Goal: Task Accomplishment & Management: Use online tool/utility

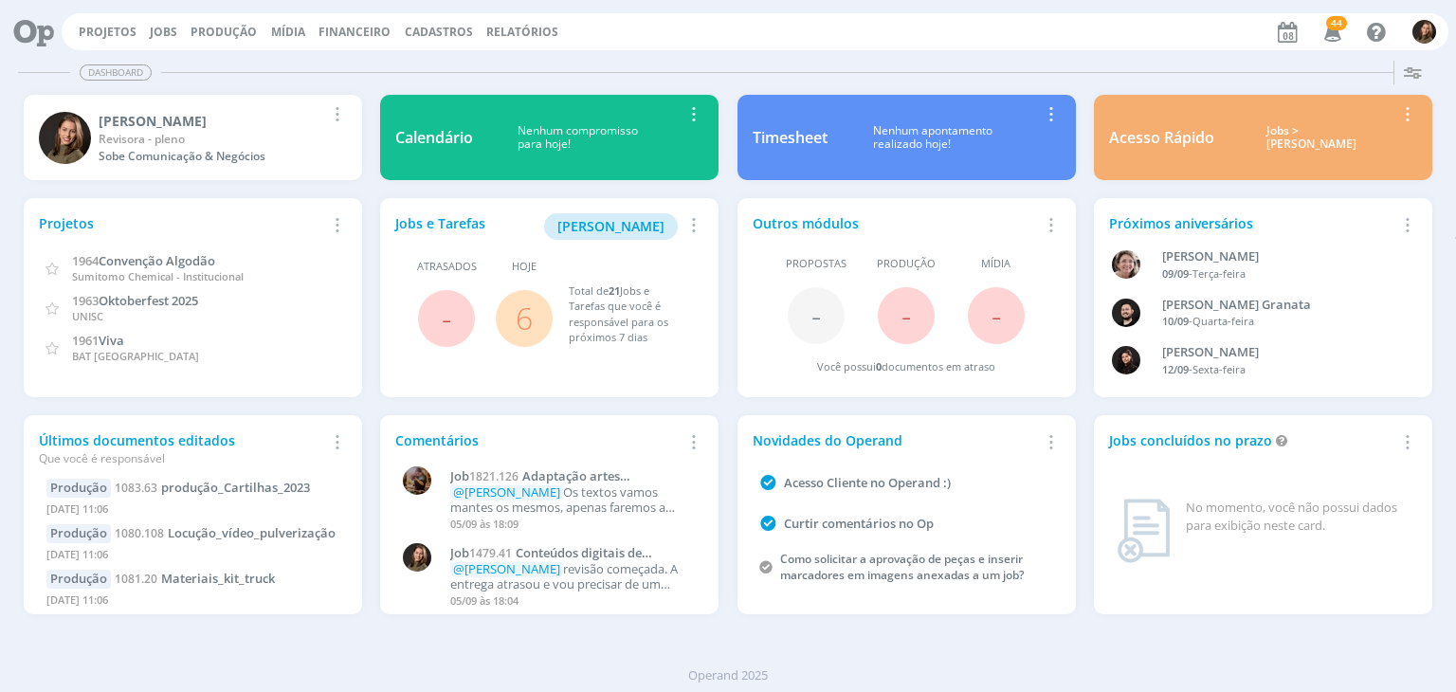
click at [534, 320] on span "6" at bounding box center [524, 318] width 57 height 57
click at [531, 329] on link "6" at bounding box center [524, 318] width 17 height 41
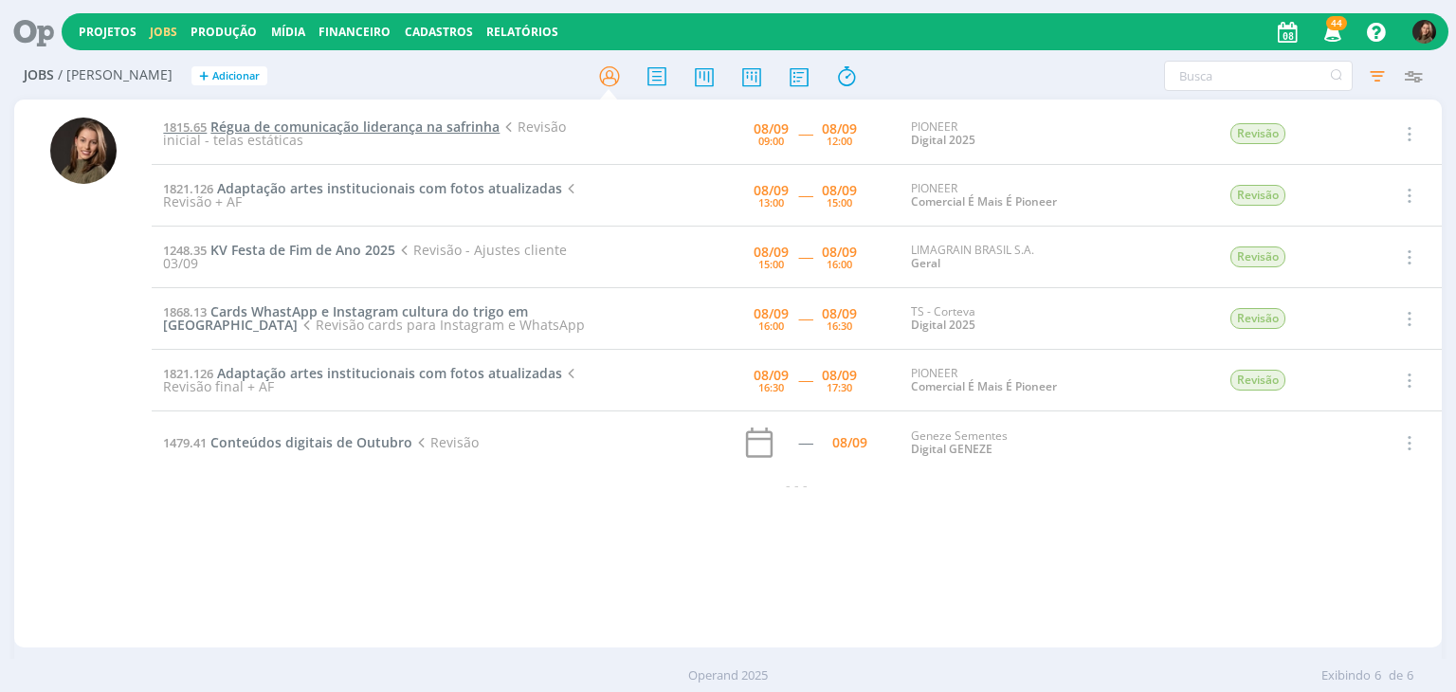
click at [325, 123] on span "Régua de comunicação liderança na safrinha" at bounding box center [354, 127] width 289 height 18
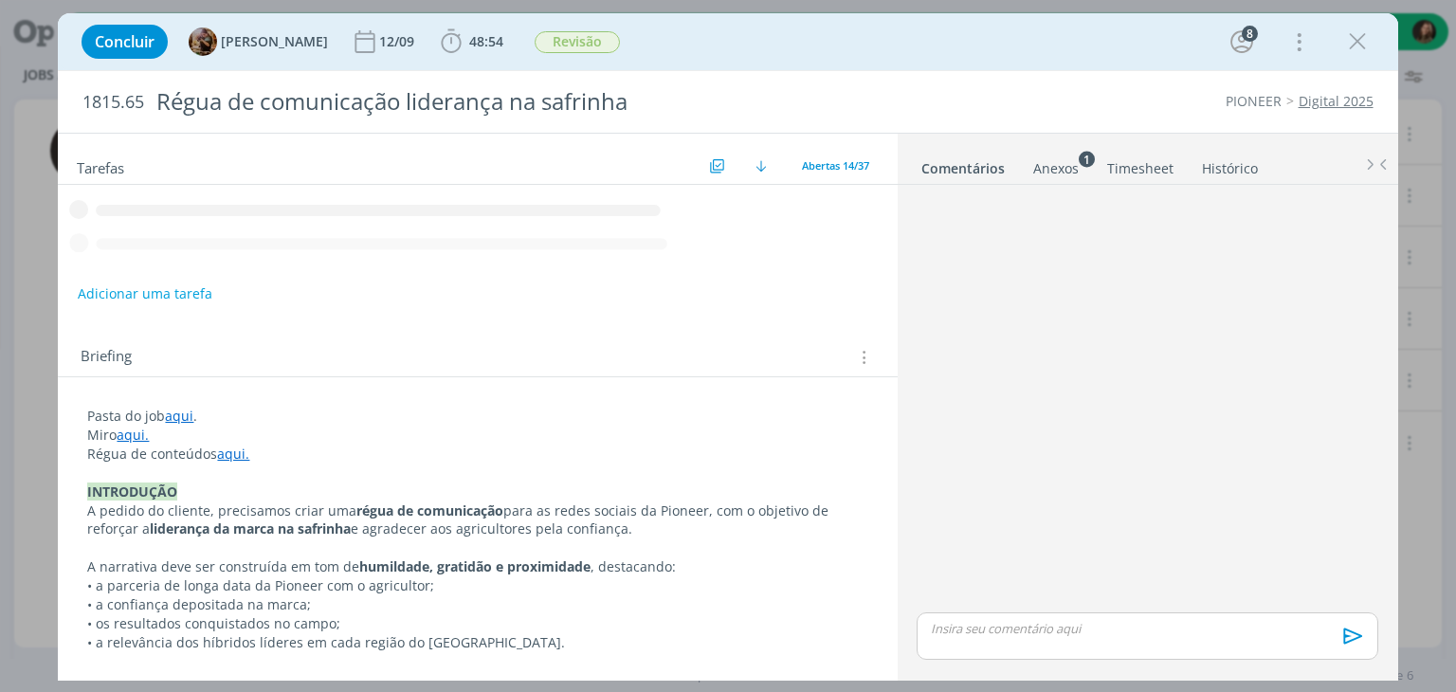
click at [463, 47] on icon "dialog" at bounding box center [451, 41] width 28 height 28
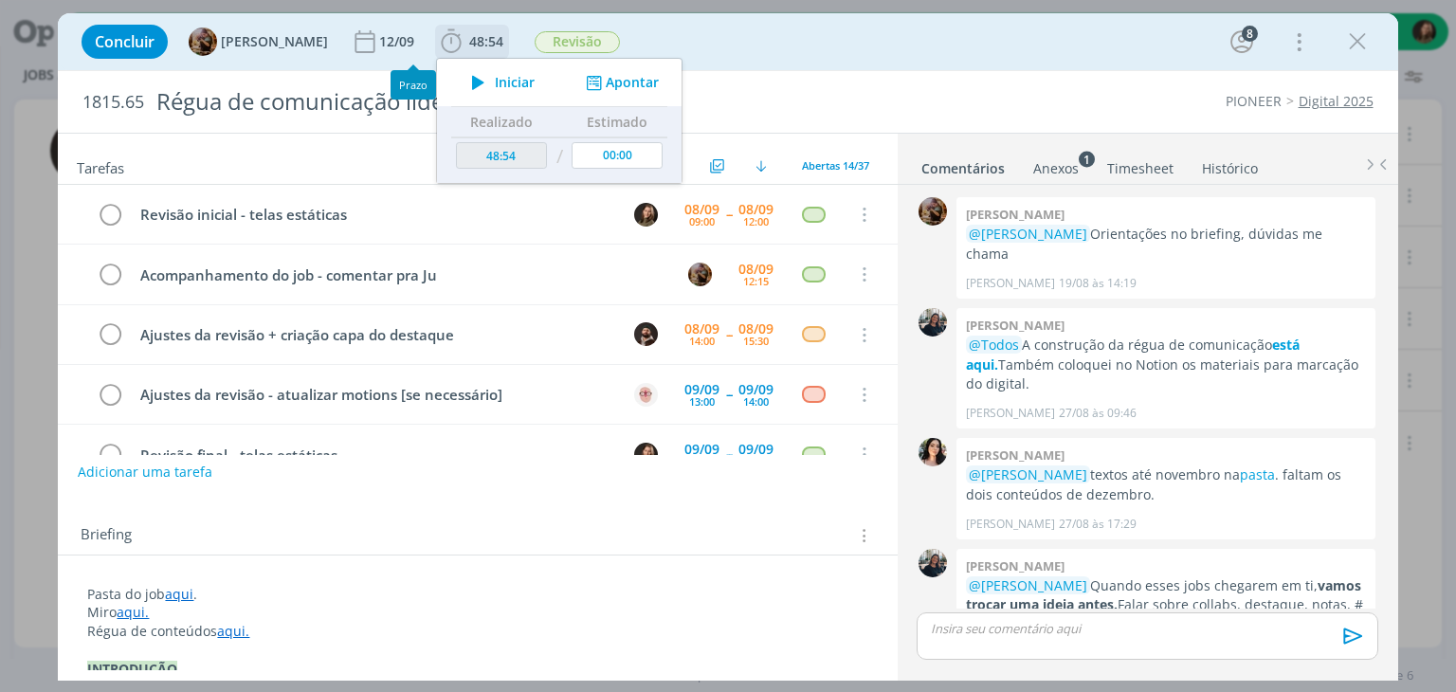
scroll to position [2289, 0]
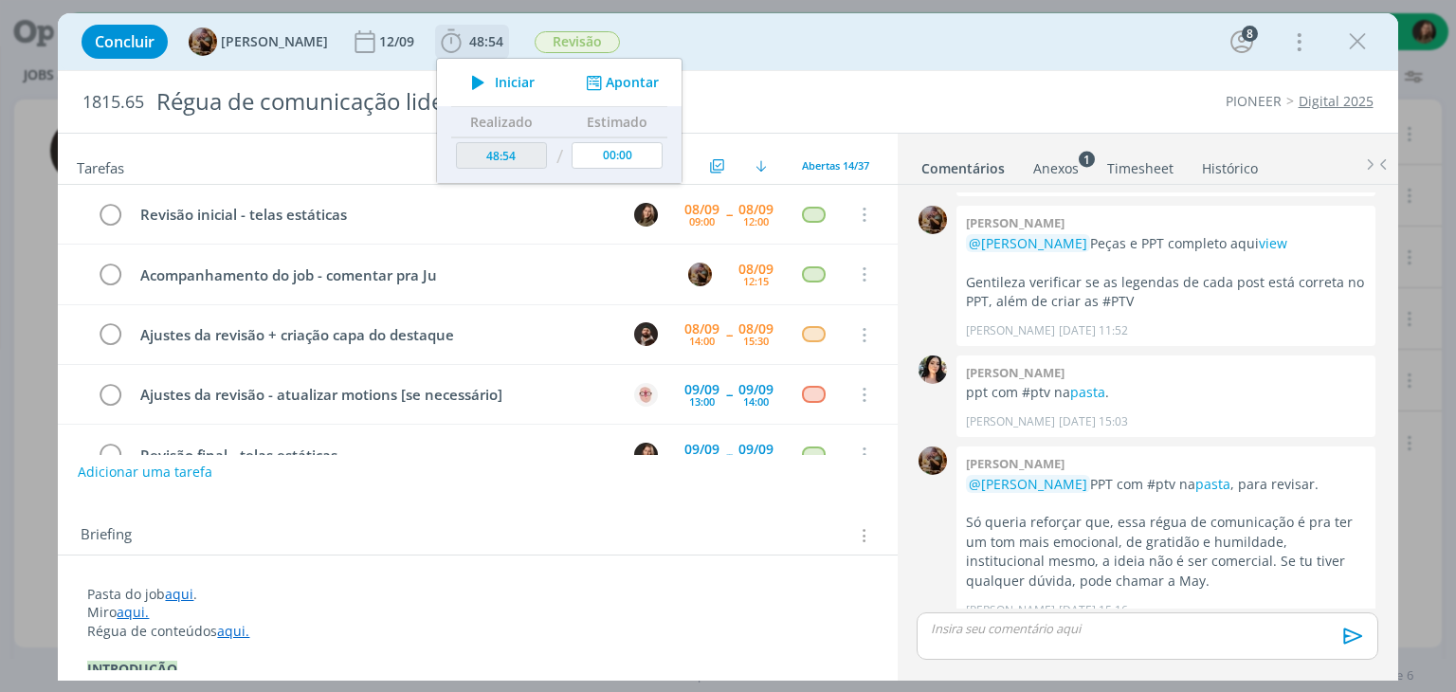
click at [495, 78] on icon "dialog" at bounding box center [478, 82] width 33 height 25
click at [1195, 475] on link "pasta" at bounding box center [1212, 484] width 35 height 18
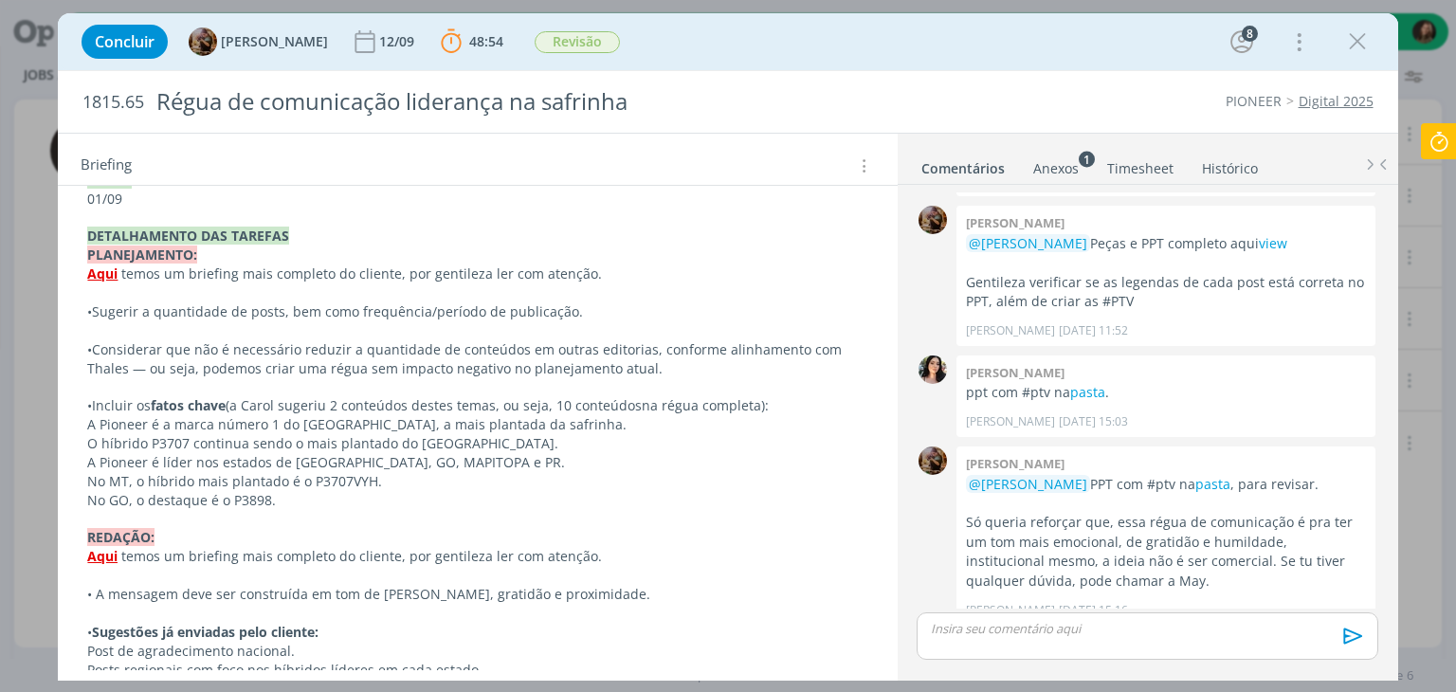
scroll to position [1137, 0]
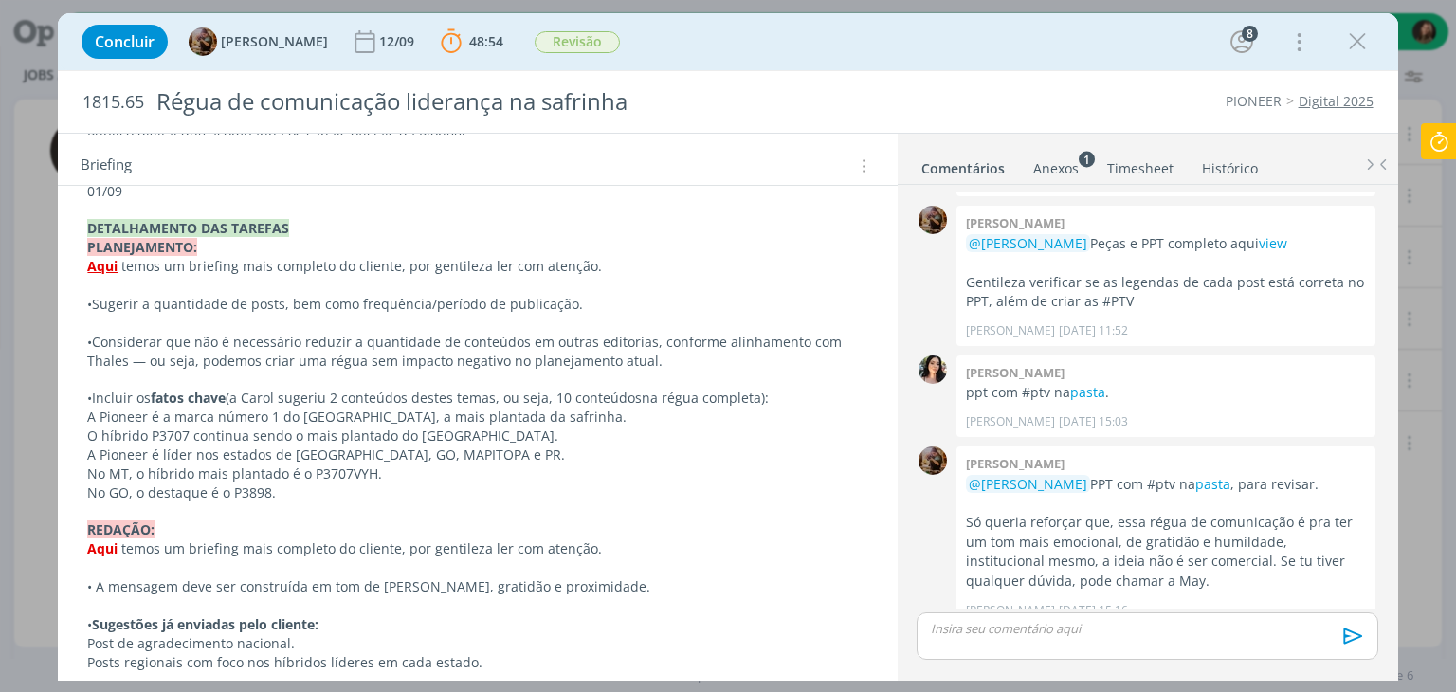
click at [171, 515] on p "dialog" at bounding box center [477, 511] width 780 height 19
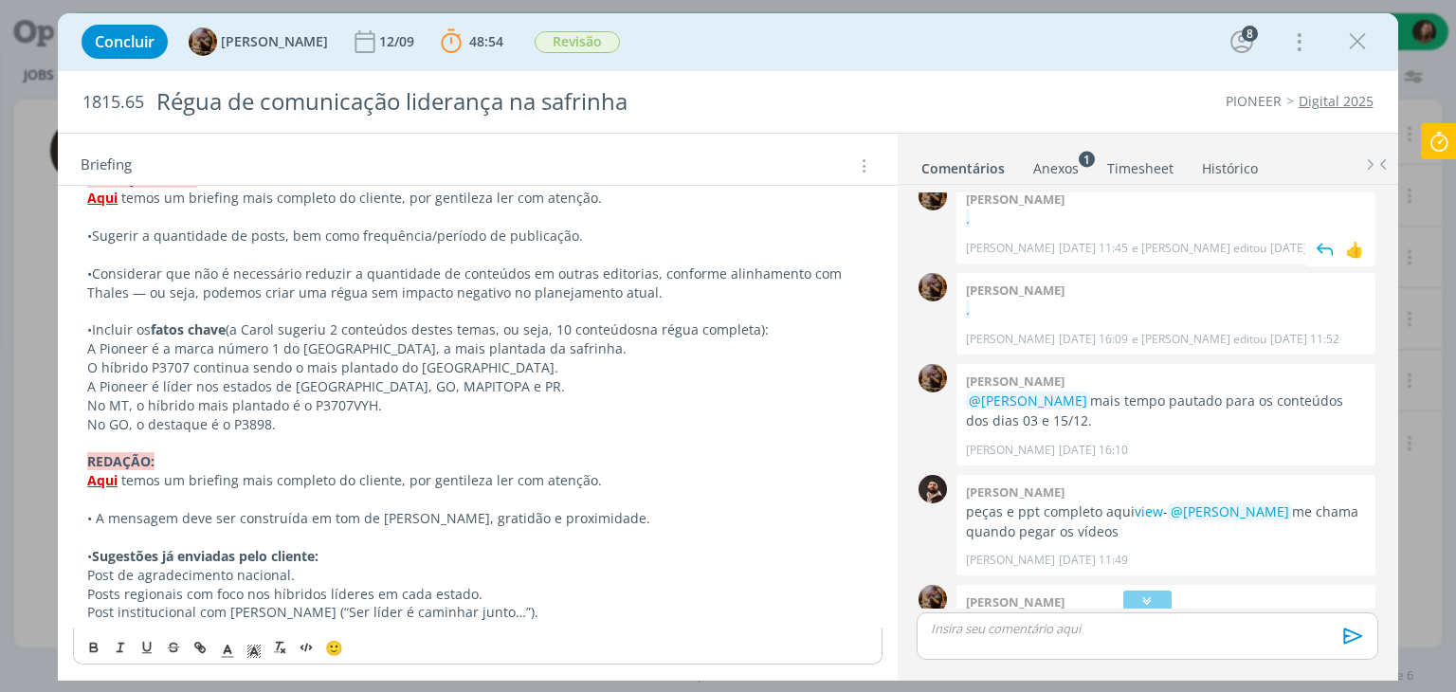
scroll to position [1720, 0]
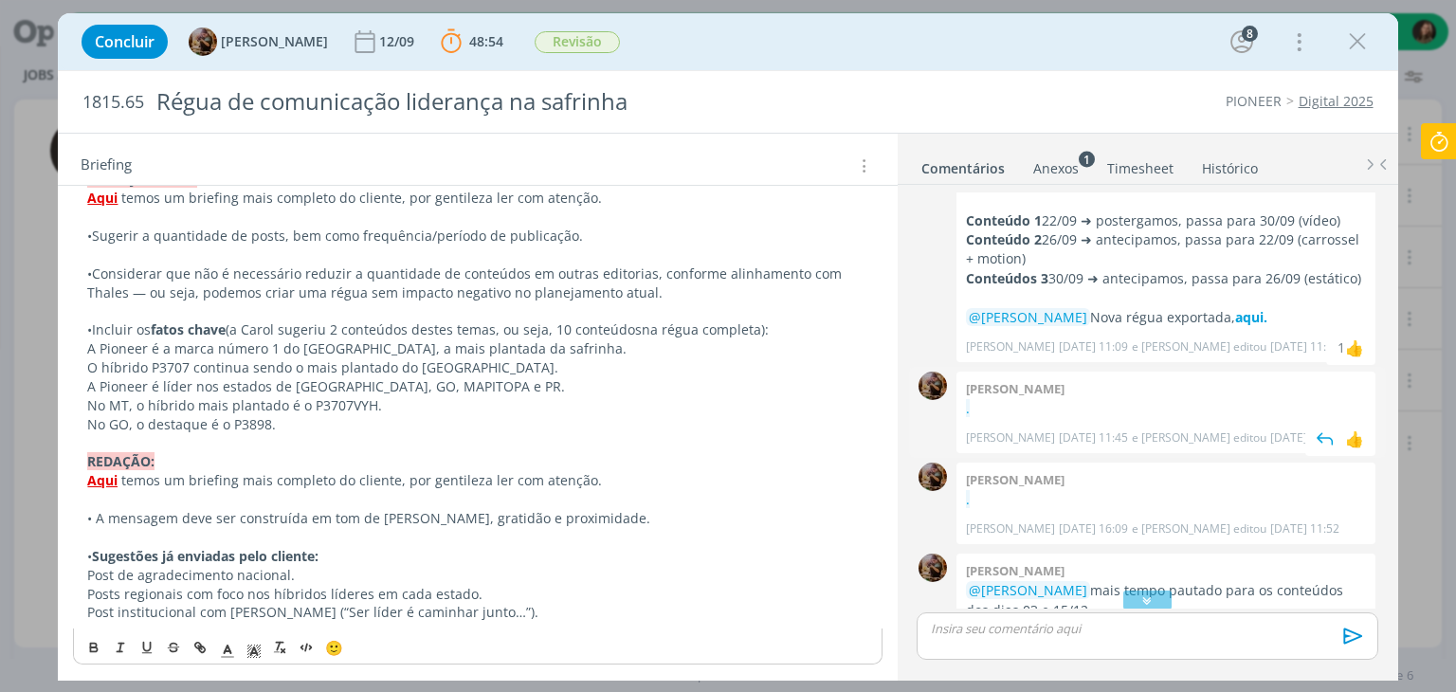
click at [1091, 399] on p "." at bounding box center [1166, 408] width 400 height 19
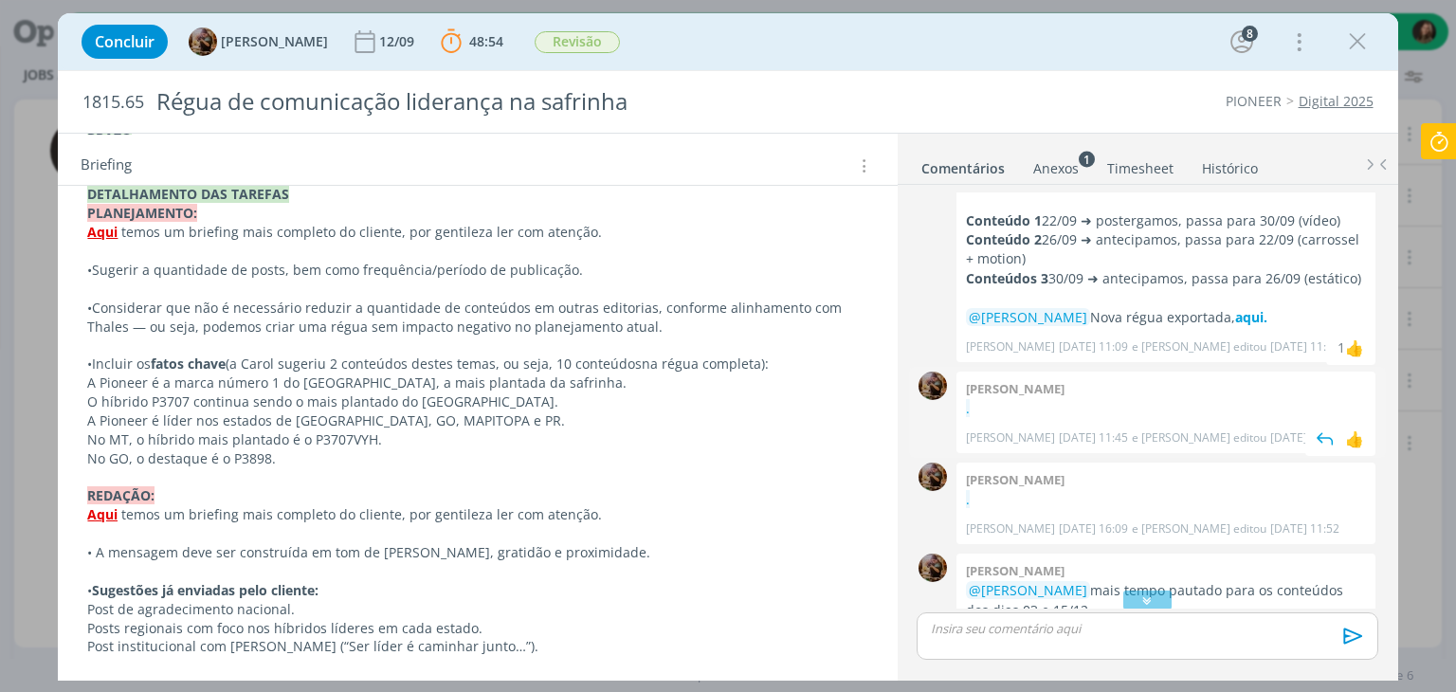
scroll to position [1171, 0]
click at [984, 490] on p "." at bounding box center [1166, 499] width 400 height 19
click at [966, 490] on span "." at bounding box center [968, 499] width 4 height 18
click at [1016, 399] on p "." at bounding box center [1166, 408] width 400 height 19
click at [1054, 520] on p "[PERSON_NAME]" at bounding box center [1010, 528] width 89 height 17
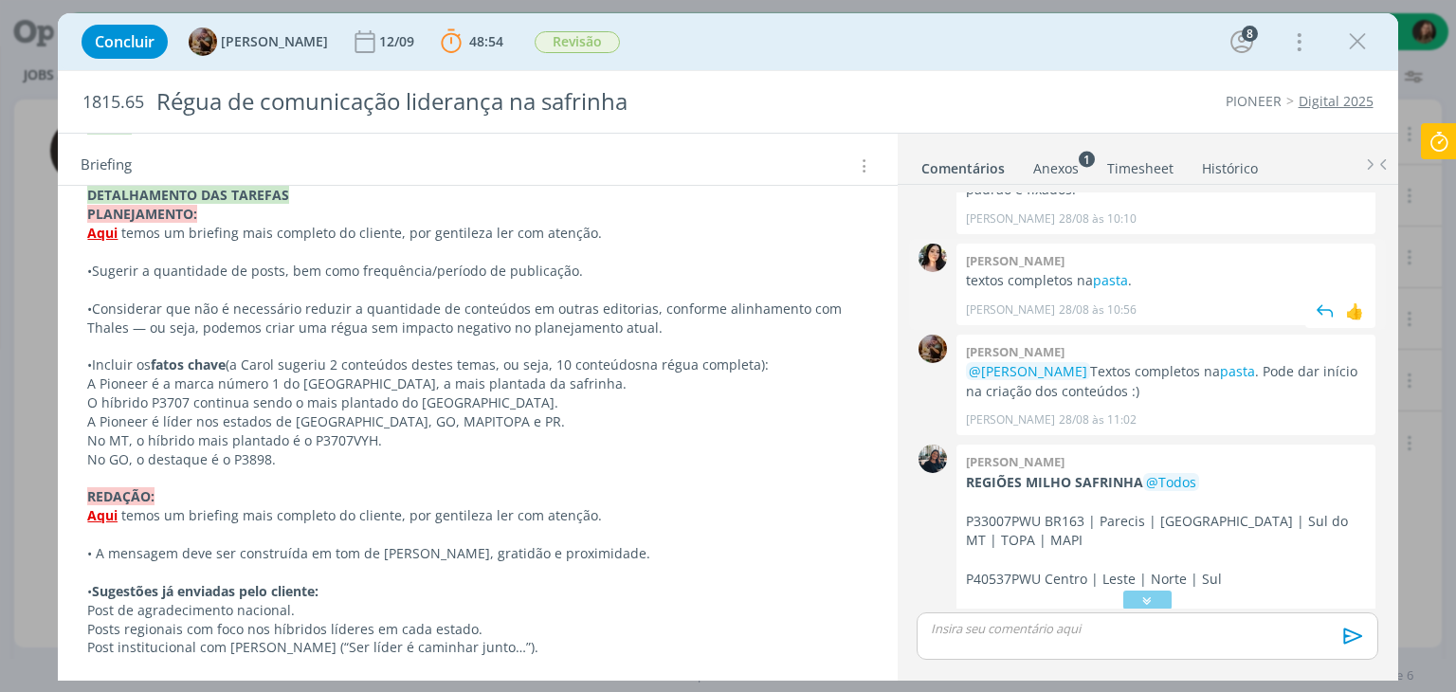
scroll to position [299, 0]
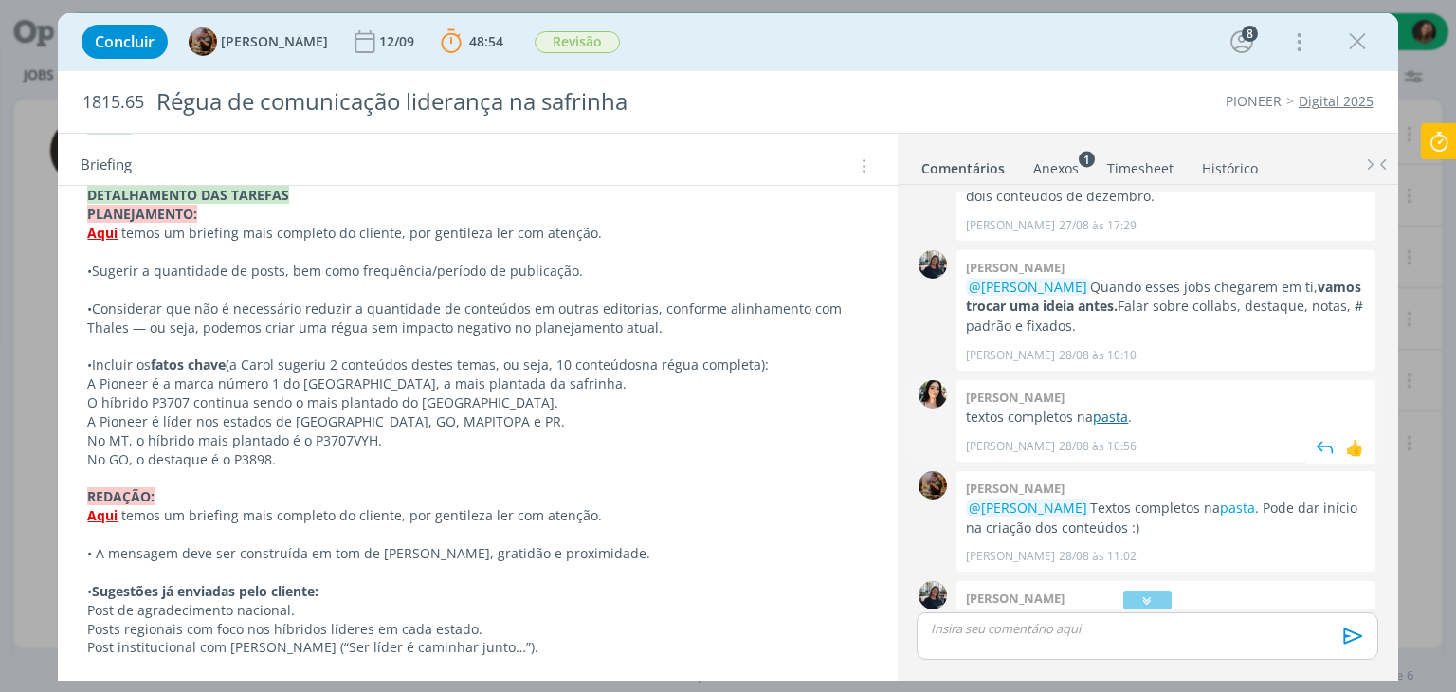
click at [1112, 408] on link "pasta" at bounding box center [1110, 417] width 35 height 18
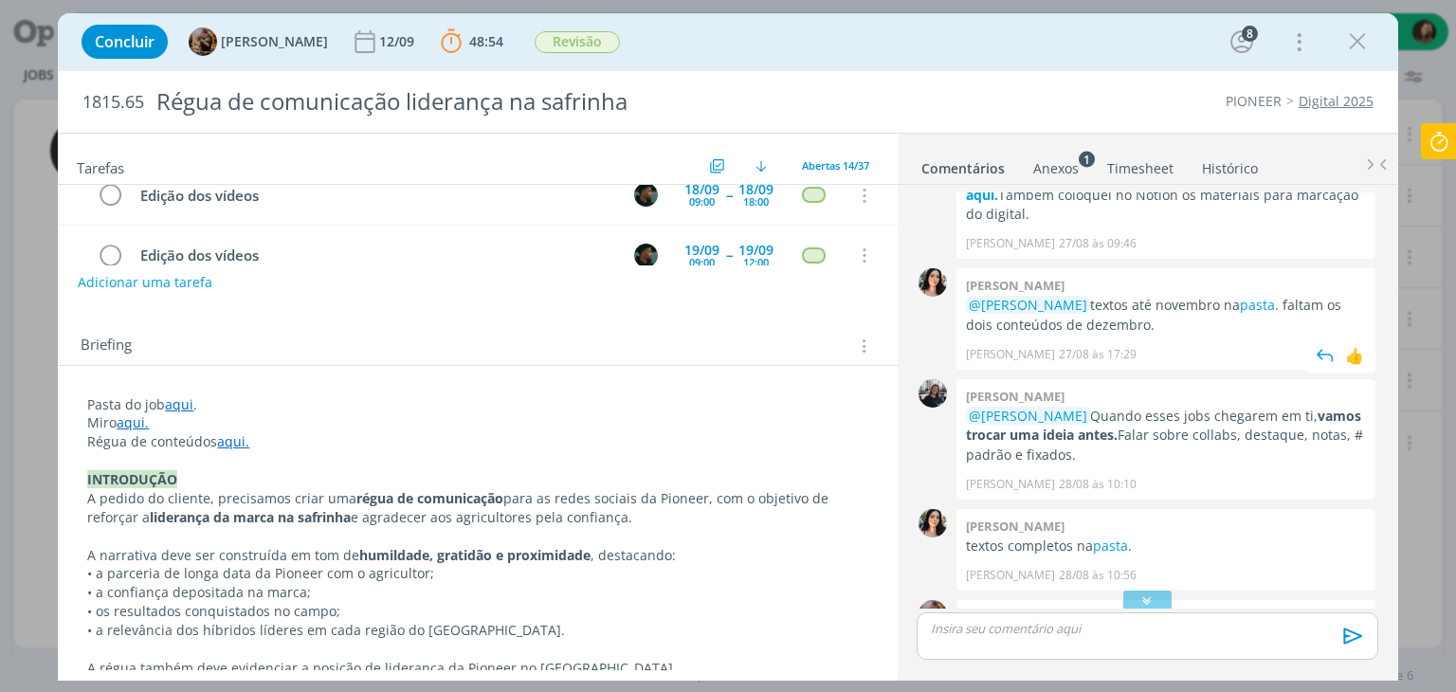
scroll to position [0, 0]
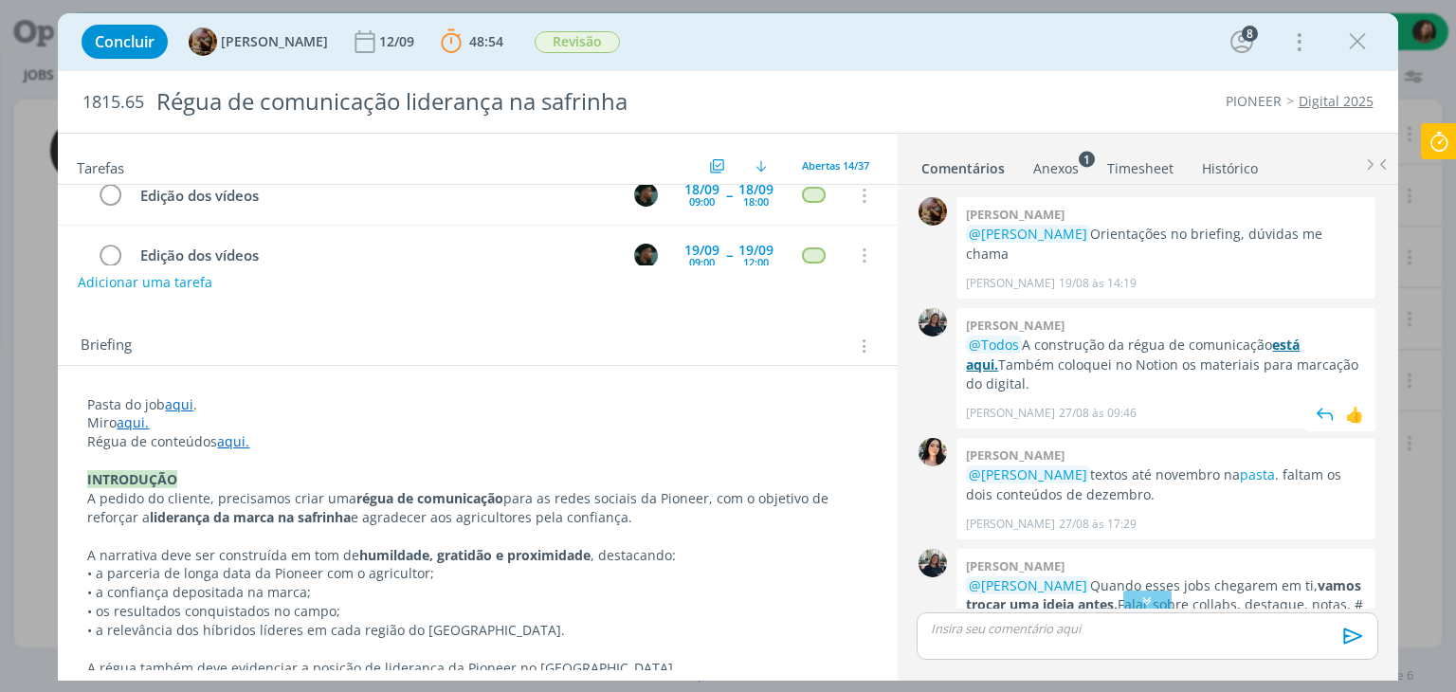
click at [1289, 336] on strong "está aqui." at bounding box center [1133, 354] width 334 height 37
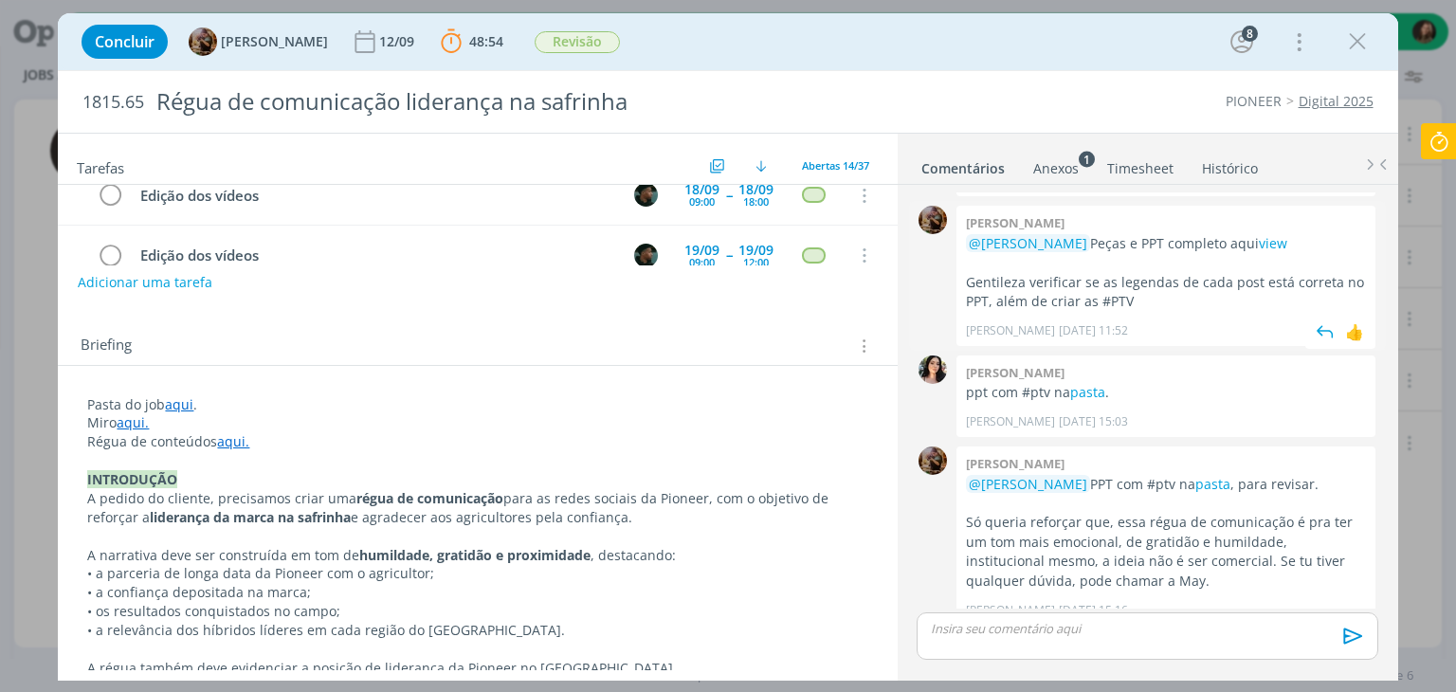
scroll to position [2005, 0]
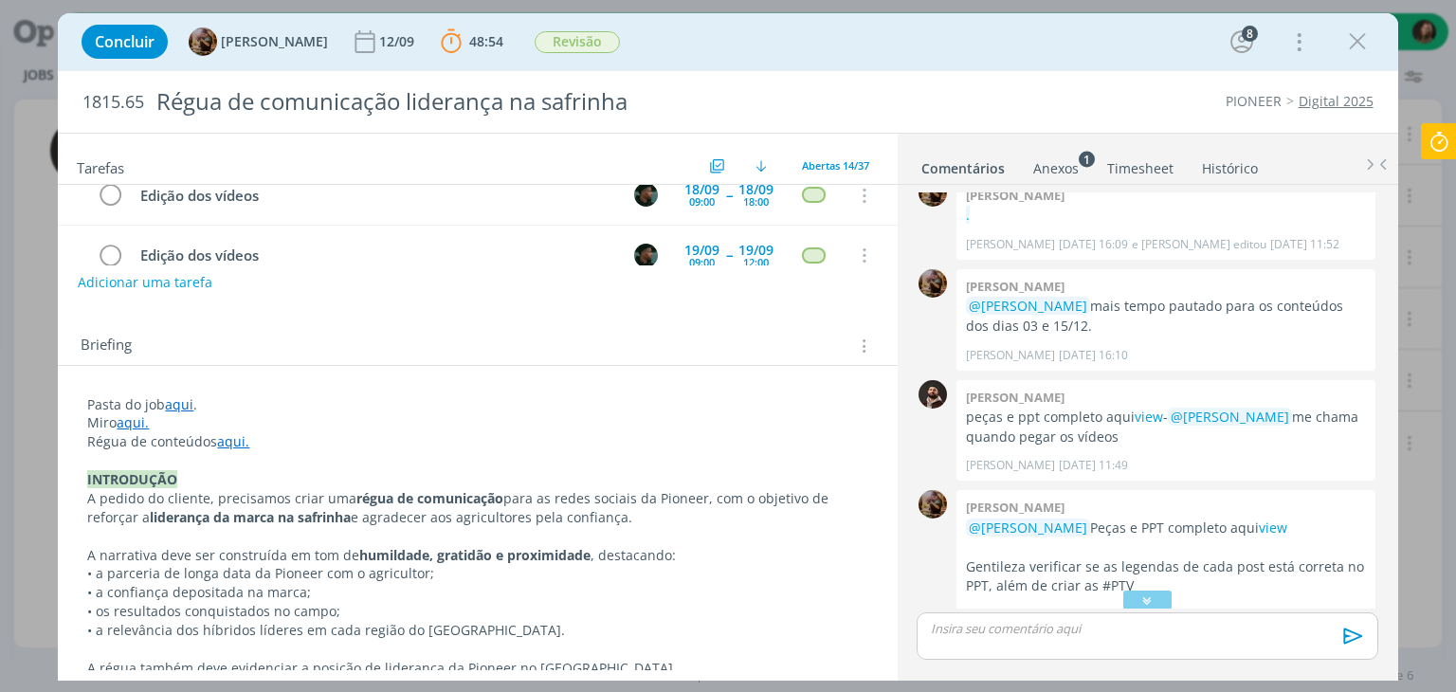
click at [226, 441] on link "aqui." at bounding box center [233, 441] width 32 height 18
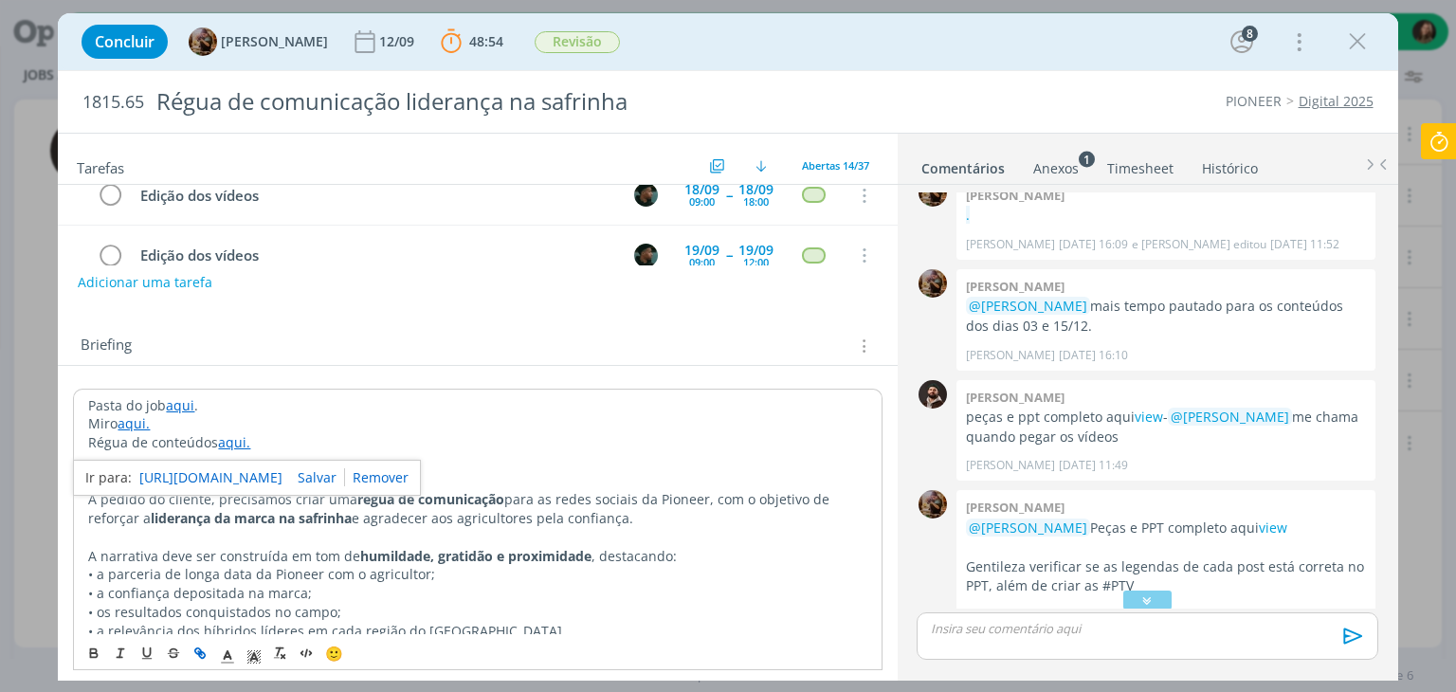
click at [249, 473] on link "[URL][DOMAIN_NAME]" at bounding box center [210, 477] width 143 height 25
click at [16, 573] on div "Concluir [PERSON_NAME] 12/09 48:54 Parar Apontar Data * [DATE] Horas * 00:00 Ta…" at bounding box center [728, 346] width 1456 height 692
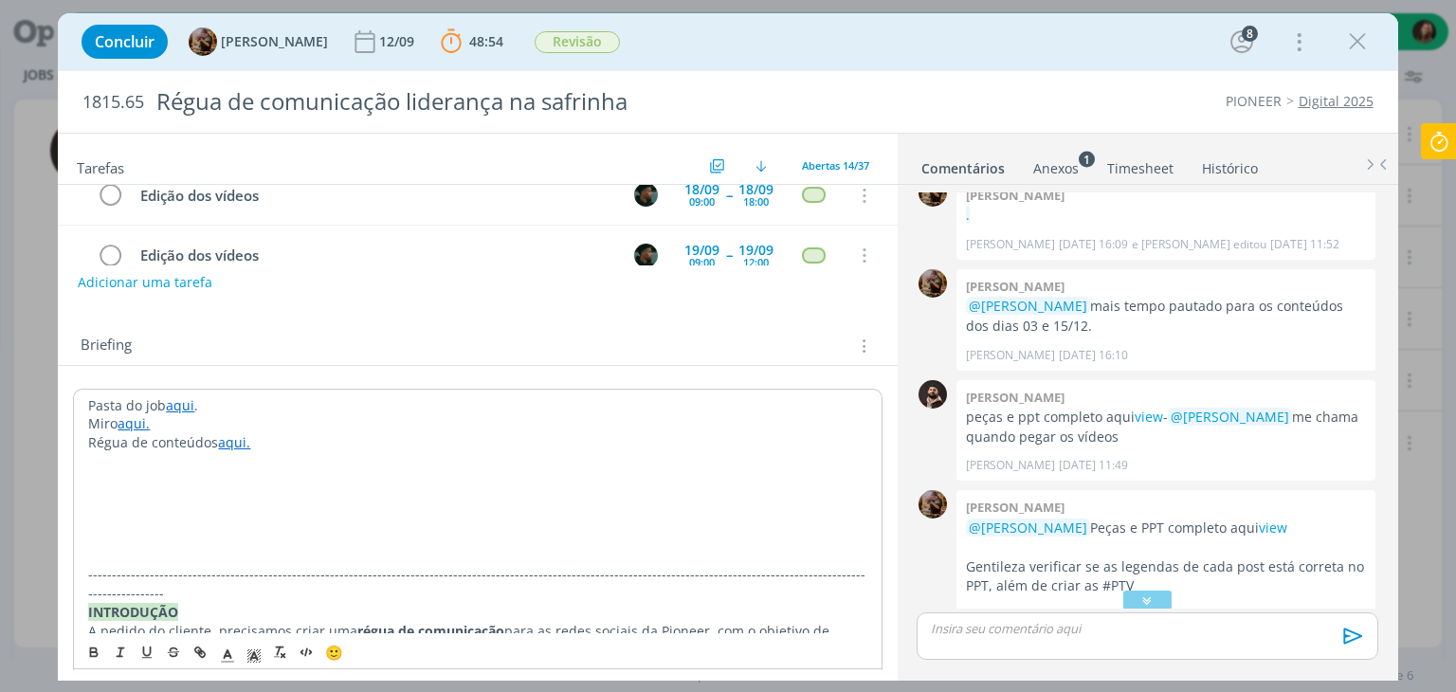
click at [129, 486] on p "dialog" at bounding box center [477, 480] width 778 height 19
